Goal: Browse casually: Explore the website without a specific task or goal

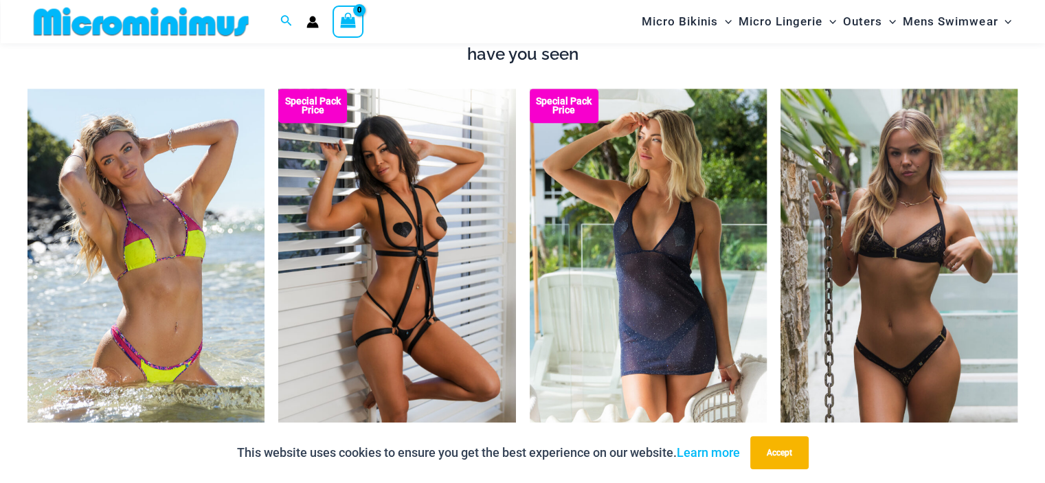
scroll to position [1636, 0]
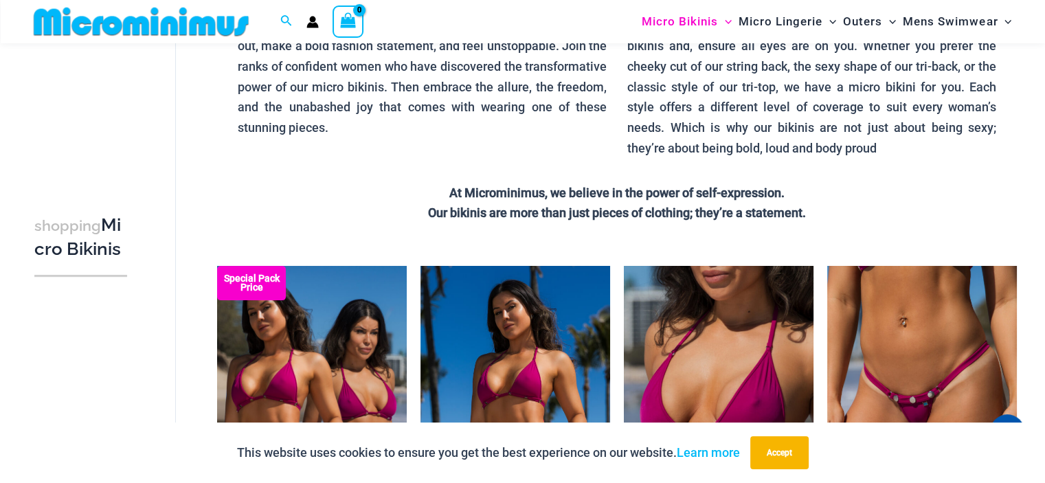
scroll to position [262, 0]
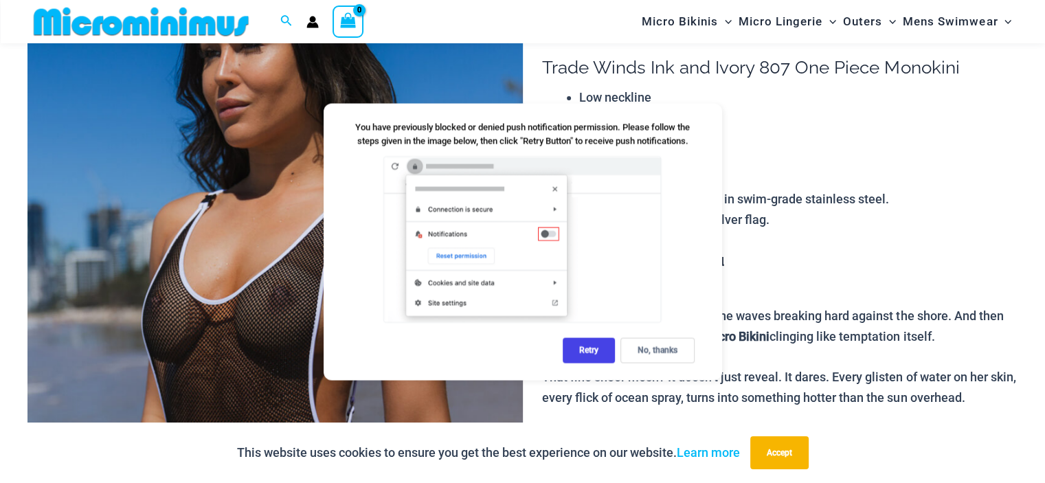
scroll to position [125, 0]
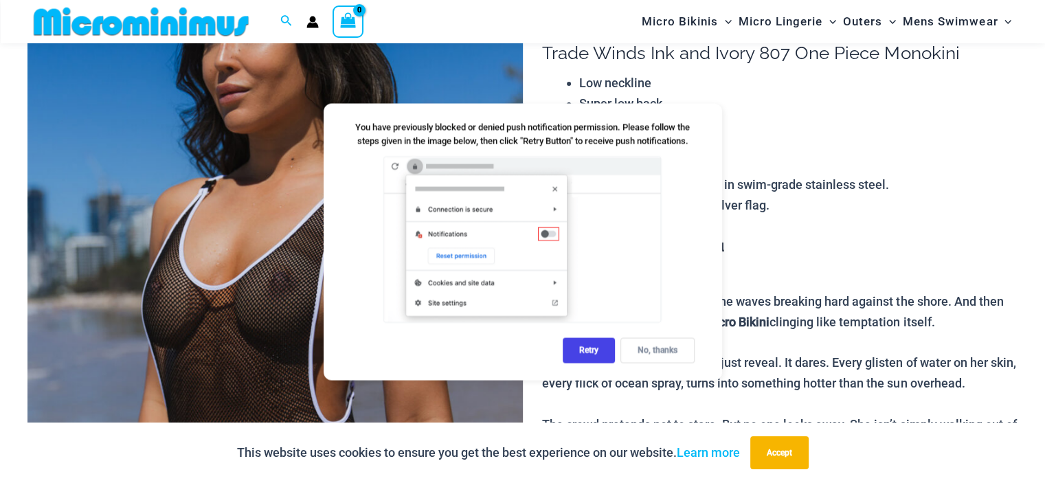
click at [645, 351] on div "No, thanks" at bounding box center [657, 349] width 74 height 25
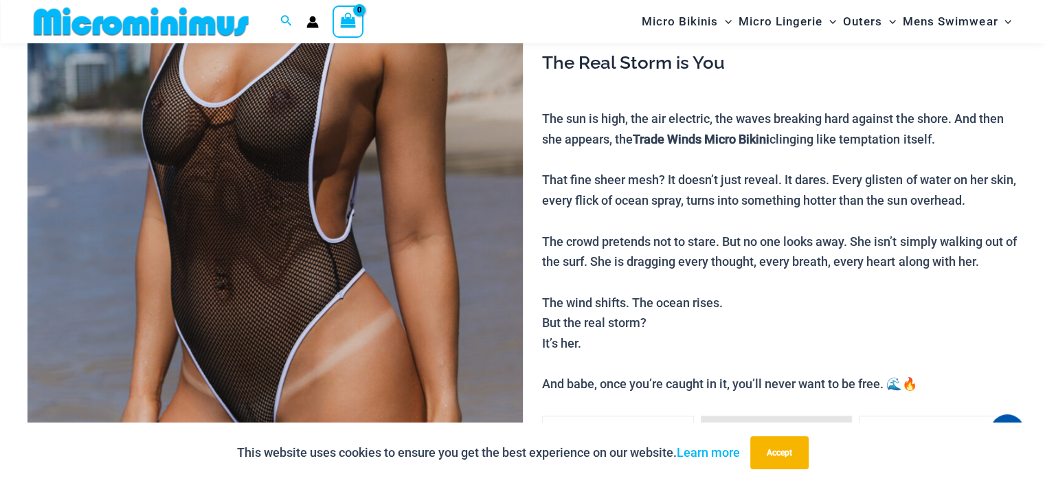
scroll to position [331, 0]
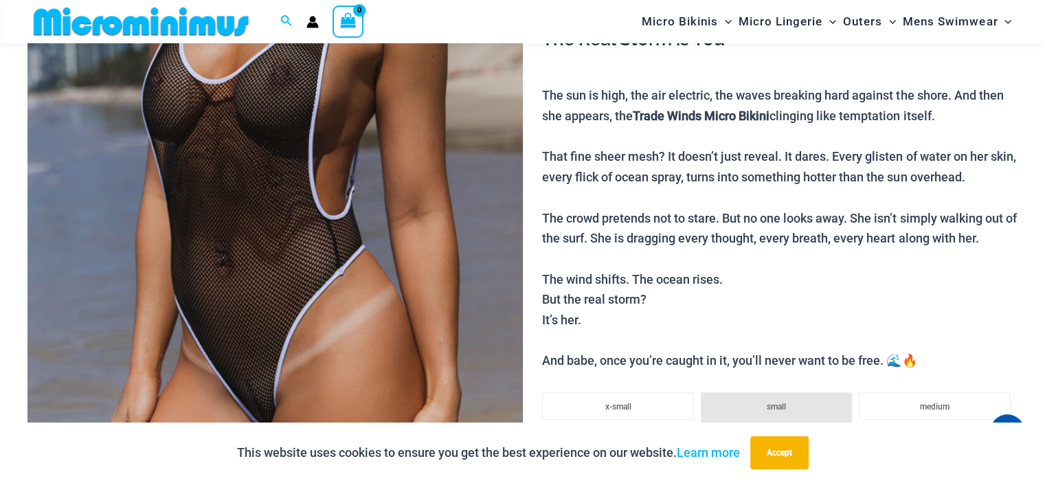
click at [323, 252] on img at bounding box center [274, 165] width 495 height 742
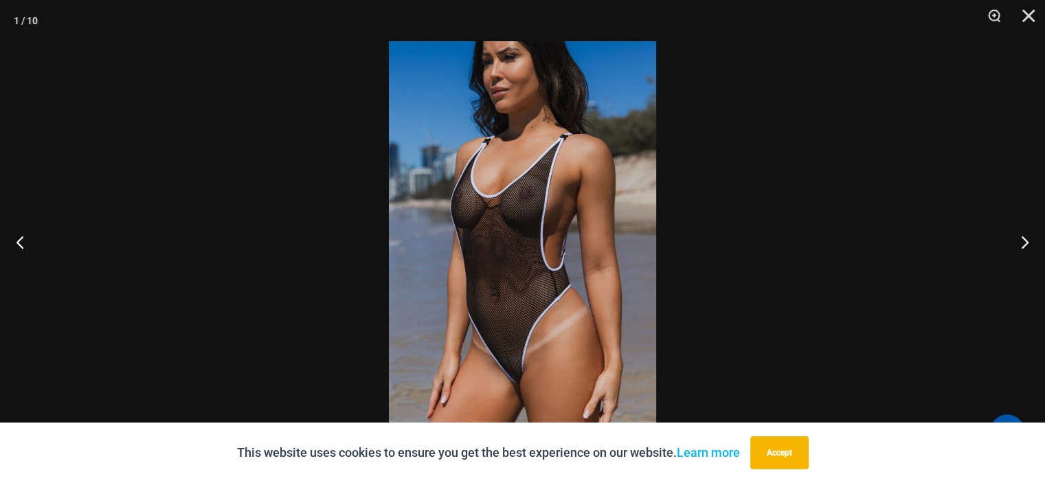
click at [779, 176] on div at bounding box center [522, 241] width 1045 height 483
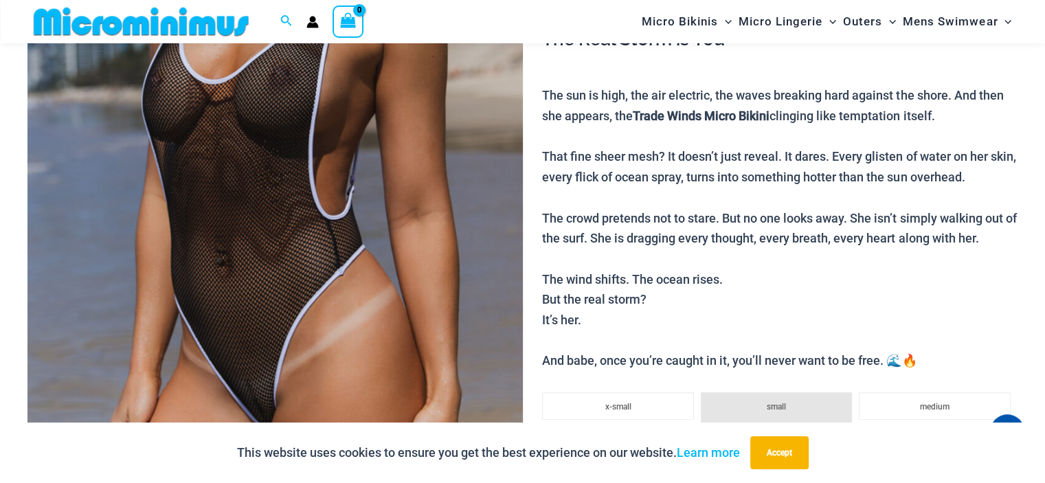
click at [378, 183] on img at bounding box center [274, 165] width 495 height 742
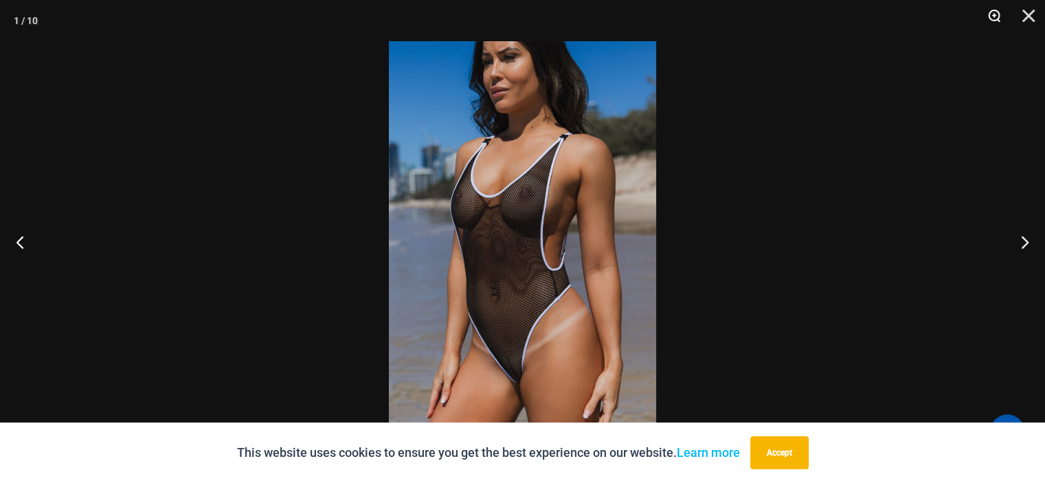
click at [990, 14] on button "Zoom" at bounding box center [989, 20] width 34 height 41
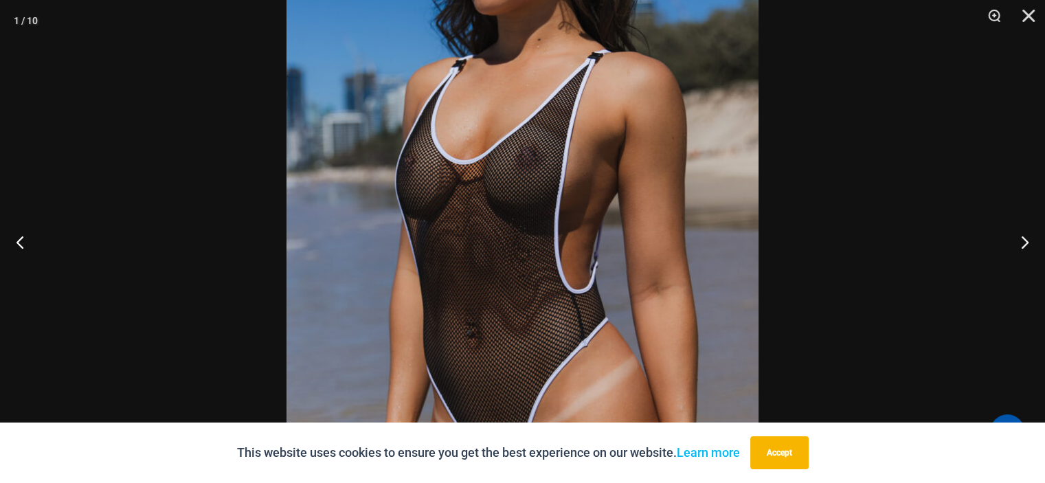
click at [529, 160] on img at bounding box center [522, 241] width 472 height 707
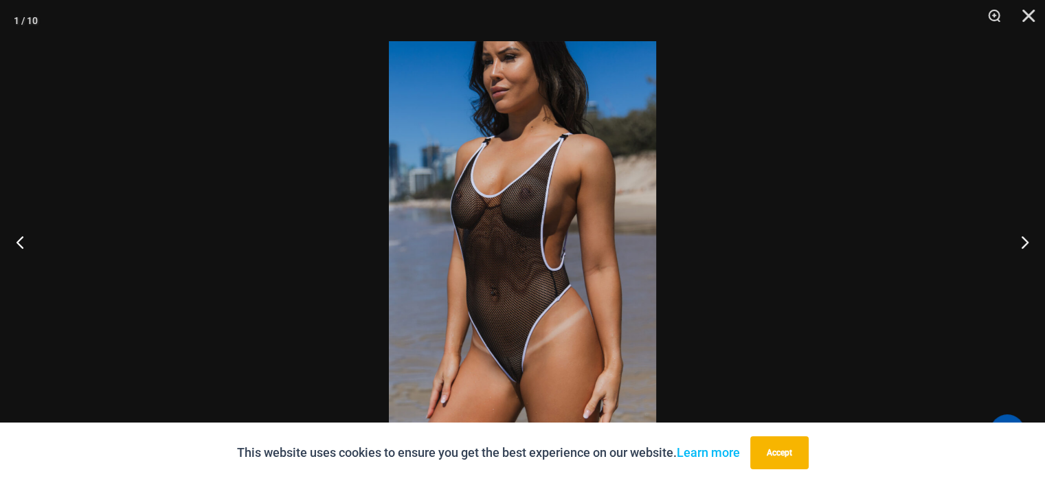
click at [873, 170] on div at bounding box center [522, 241] width 1045 height 483
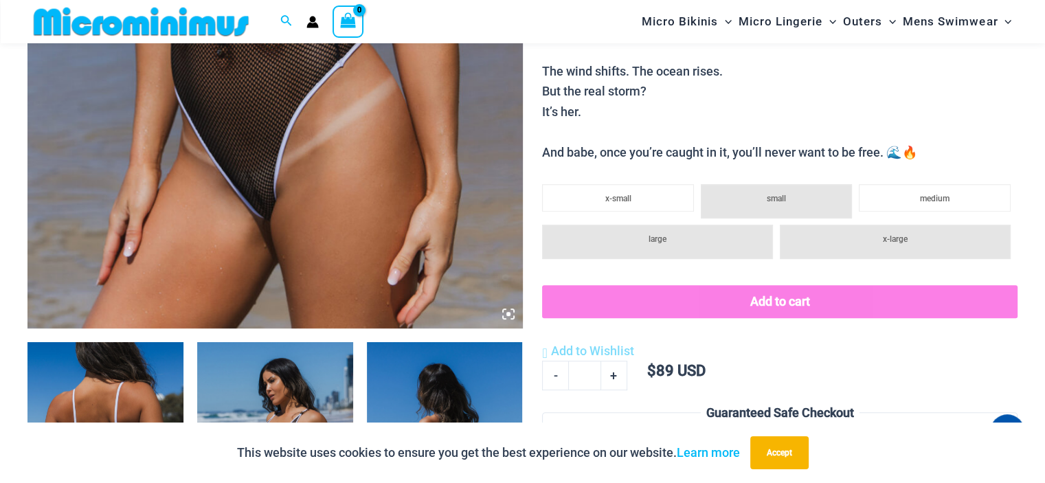
scroll to position [812, 0]
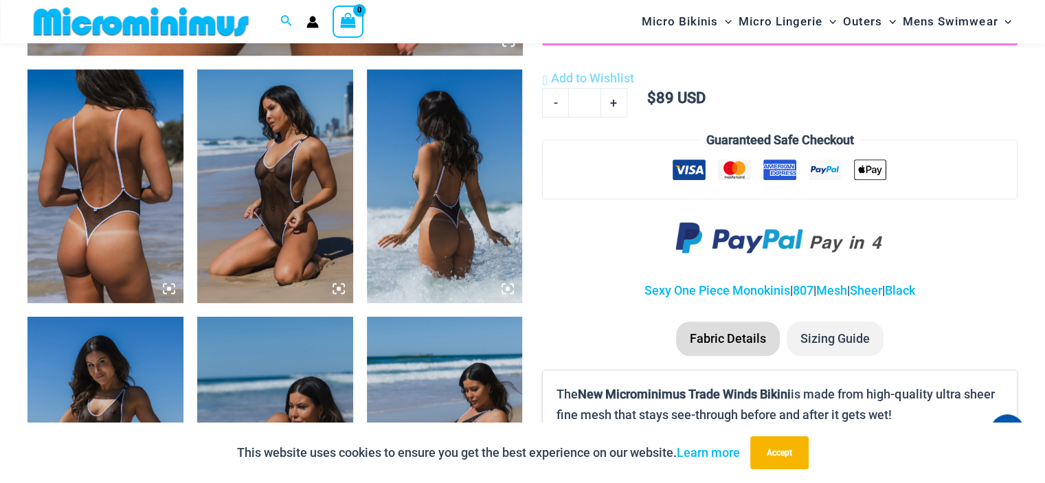
click at [93, 200] on img at bounding box center [105, 185] width 156 height 233
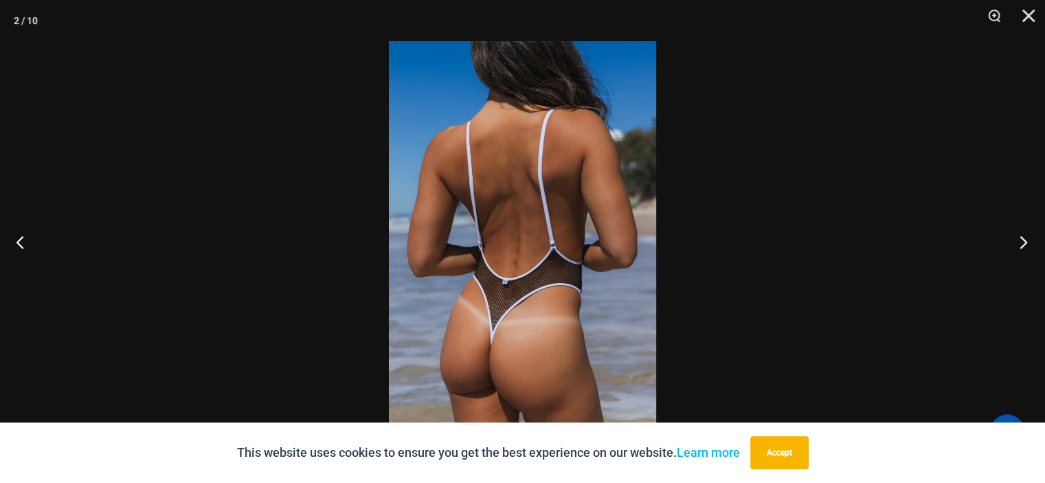
click at [1025, 236] on button "Next" at bounding box center [1019, 241] width 52 height 69
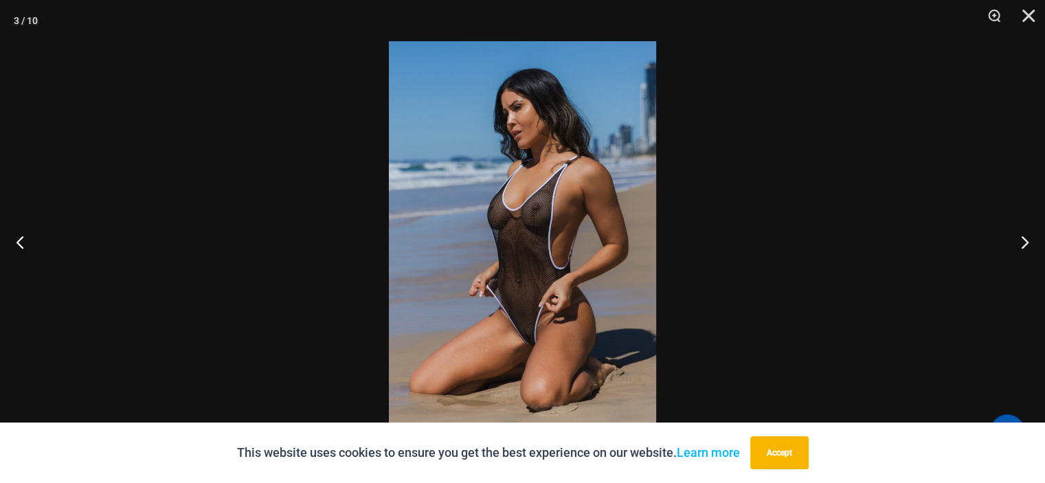
click at [561, 189] on img at bounding box center [522, 241] width 267 height 400
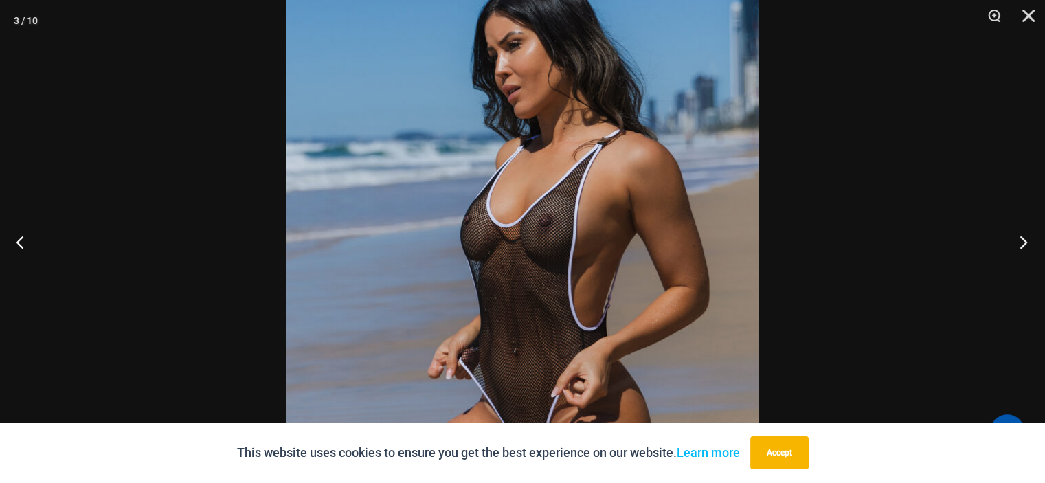
click at [1022, 236] on button "Next" at bounding box center [1019, 241] width 52 height 69
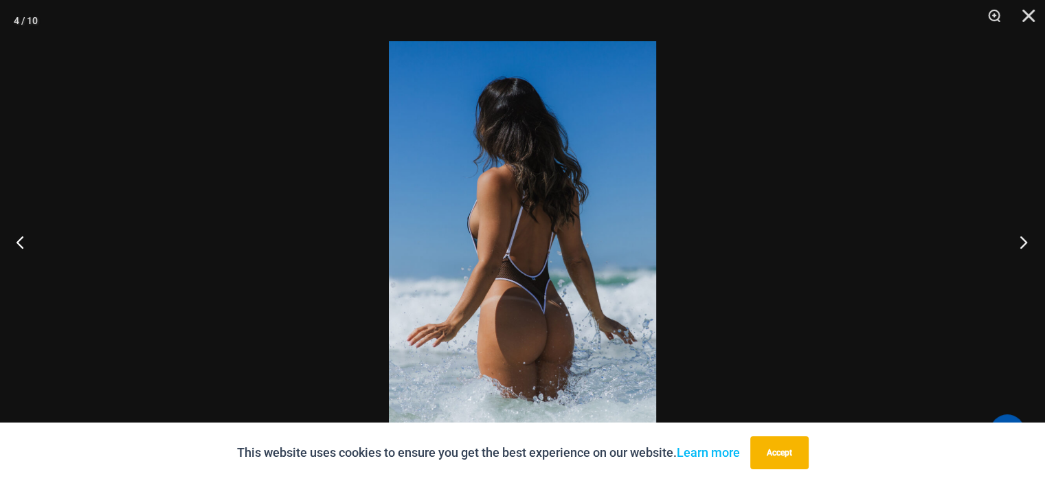
click at [1014, 251] on button "Next" at bounding box center [1019, 241] width 52 height 69
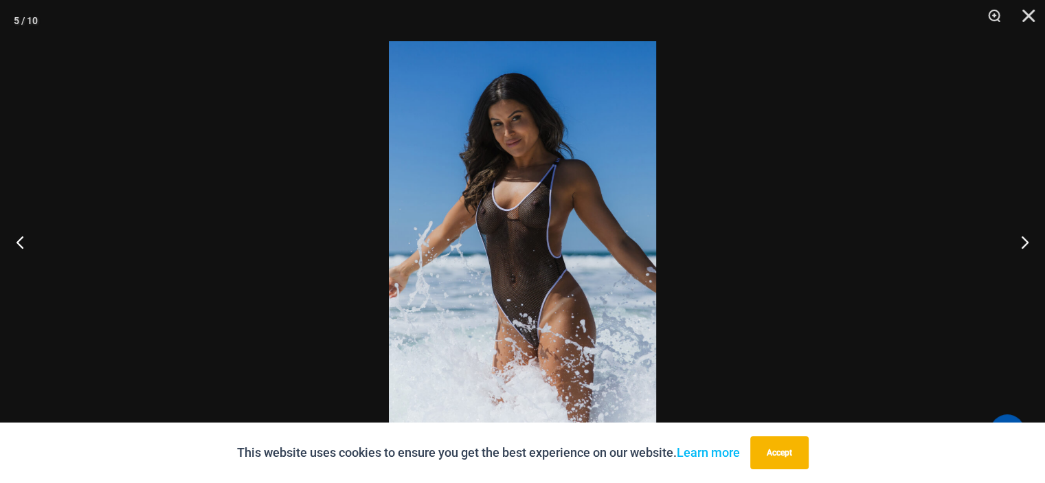
click at [537, 218] on img at bounding box center [522, 241] width 267 height 400
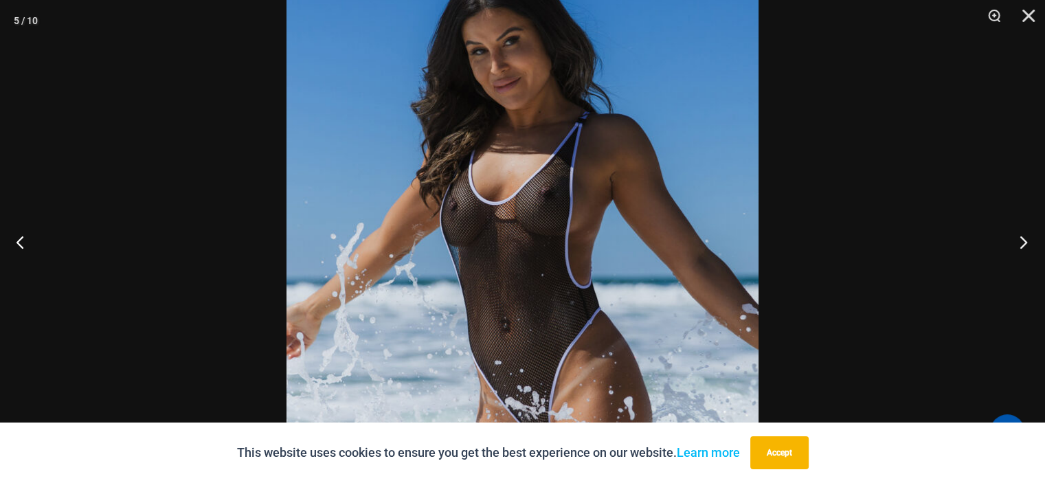
click at [998, 238] on button "Next" at bounding box center [1019, 241] width 52 height 69
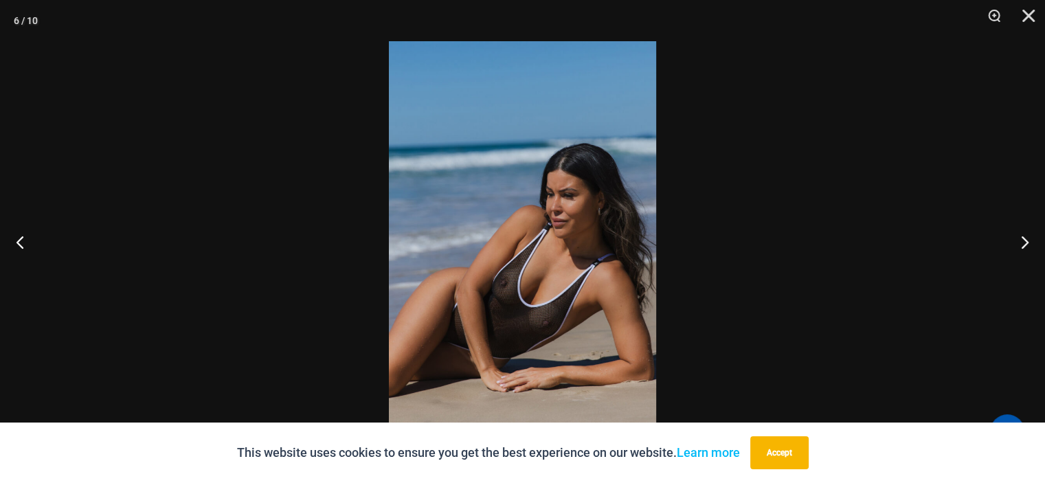
click at [503, 300] on img at bounding box center [522, 241] width 267 height 400
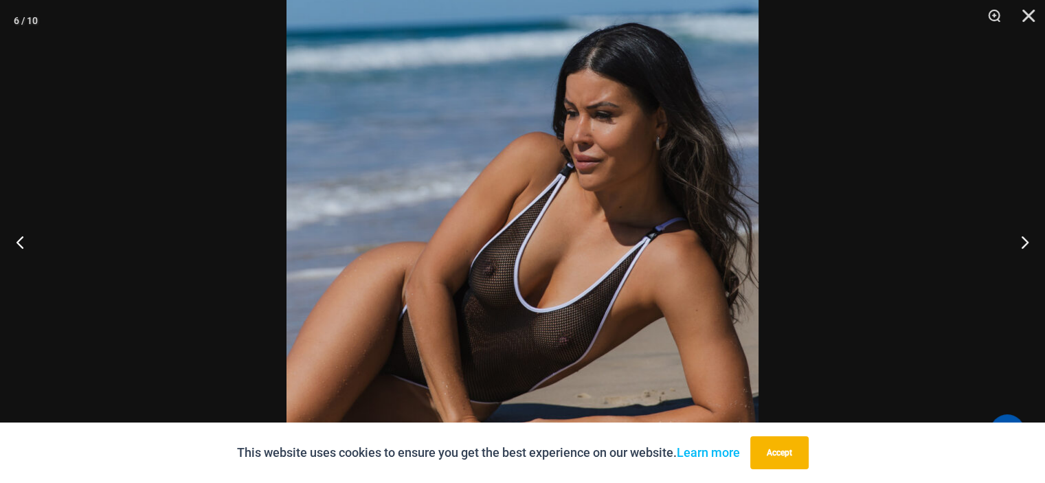
click at [974, 281] on div at bounding box center [522, 241] width 1045 height 483
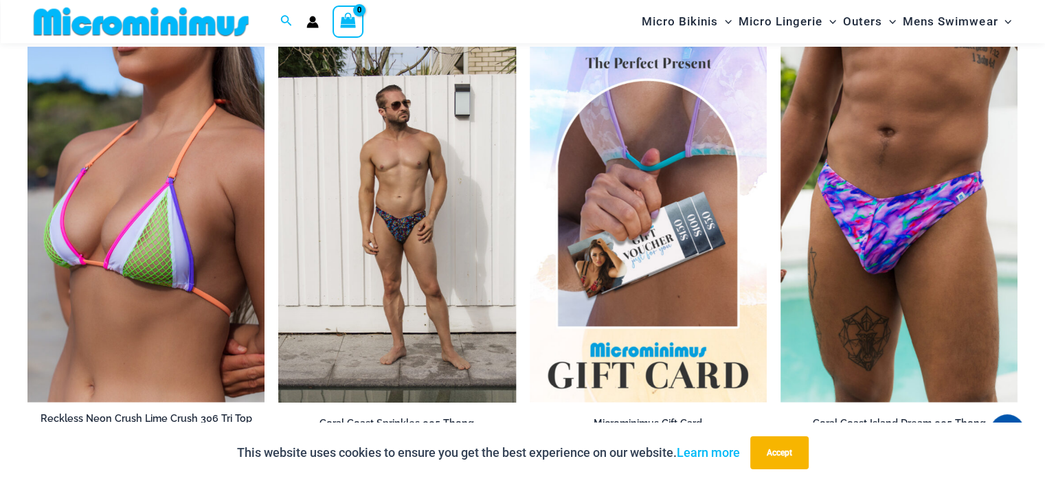
scroll to position [2597, 0]
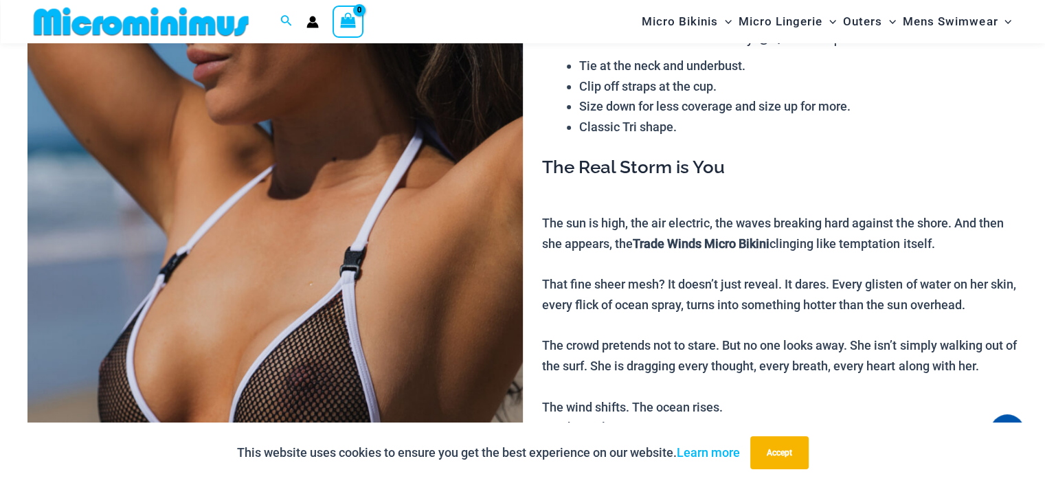
scroll to position [194, 0]
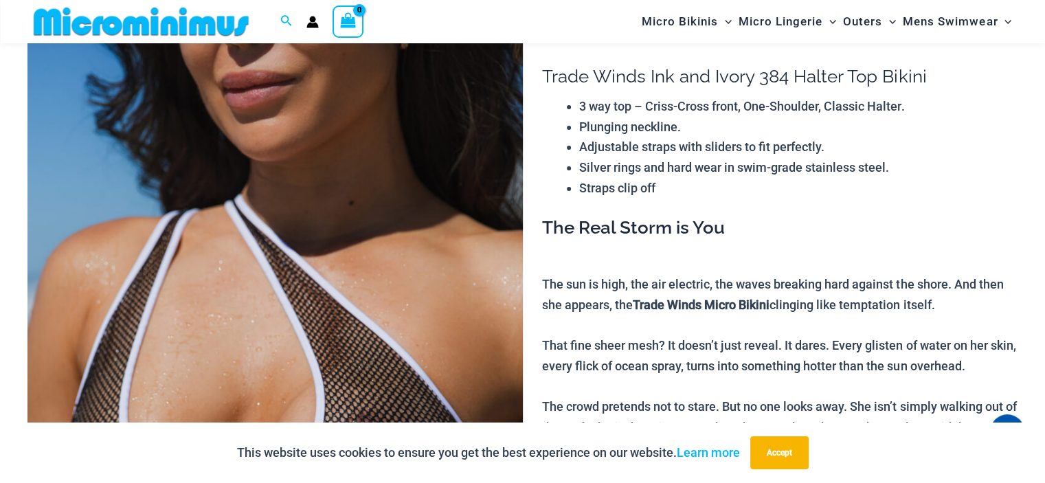
scroll to position [262, 0]
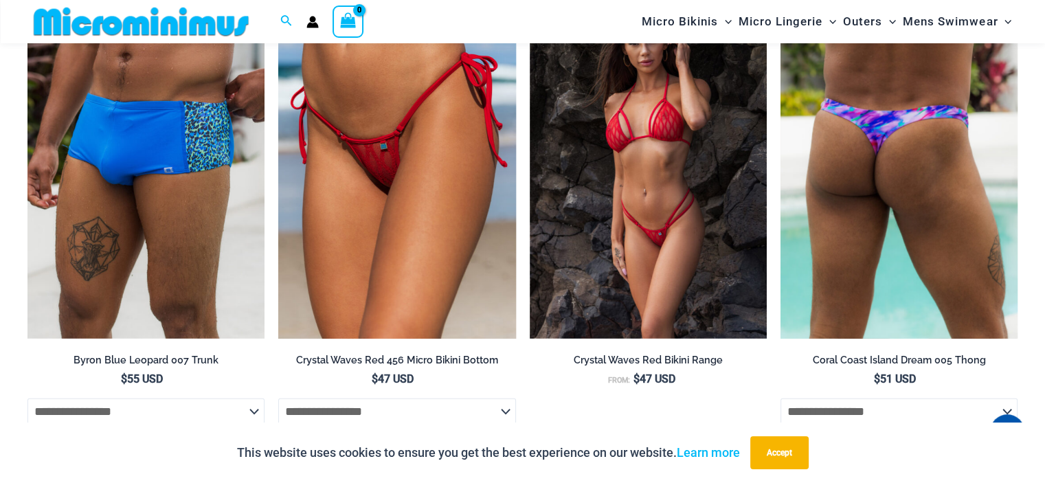
scroll to position [3902, 0]
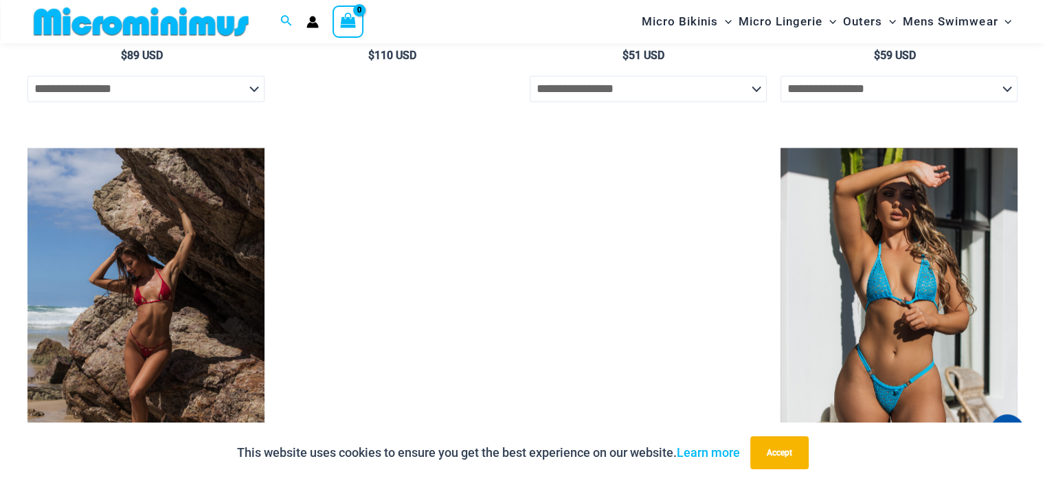
scroll to position [2254, 0]
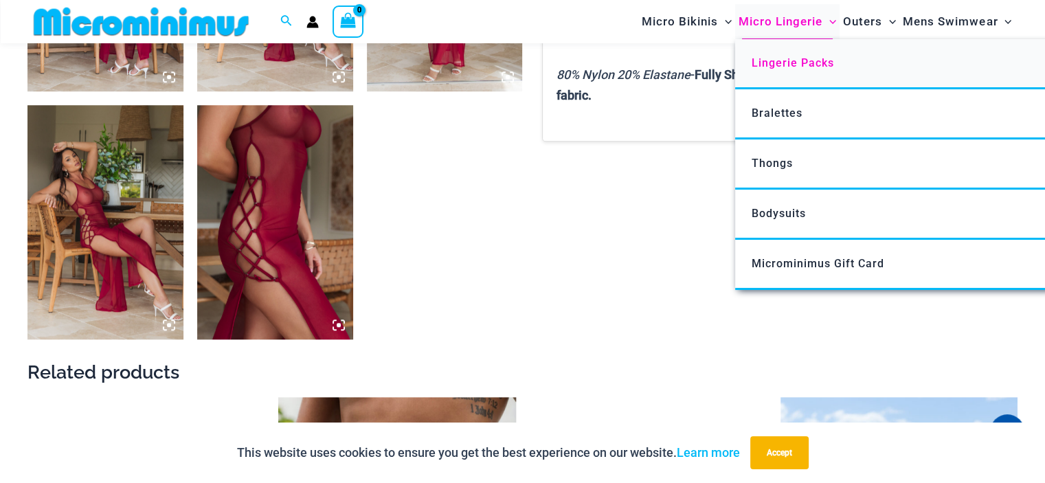
scroll to position [1360, 0]
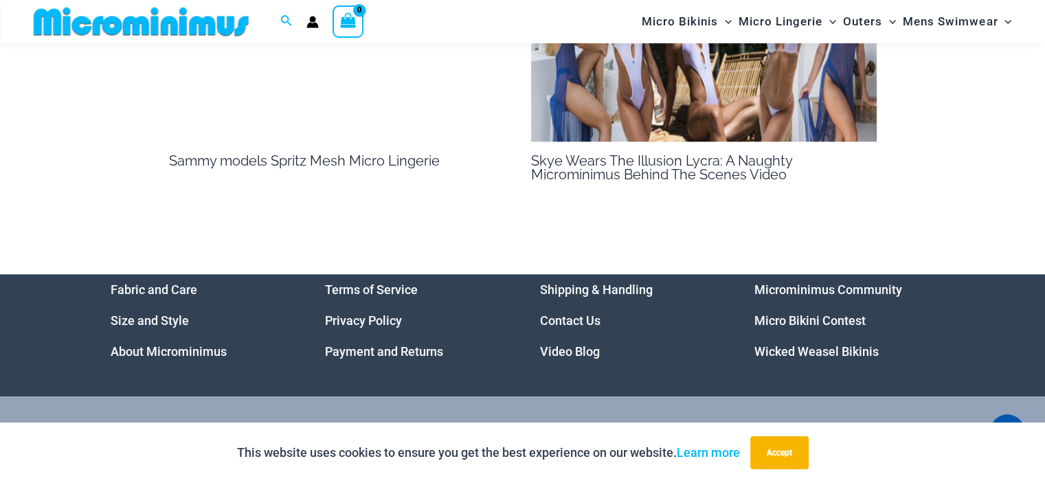
scroll to position [1430, 0]
